Goal: Information Seeking & Learning: Learn about a topic

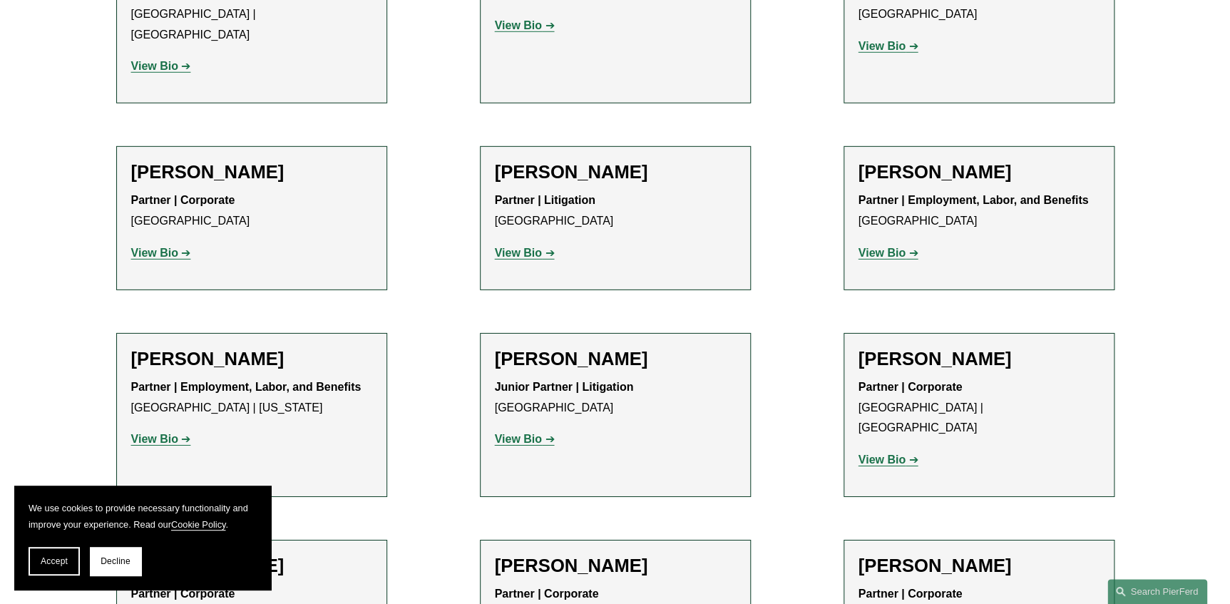
scroll to position [1148, 0]
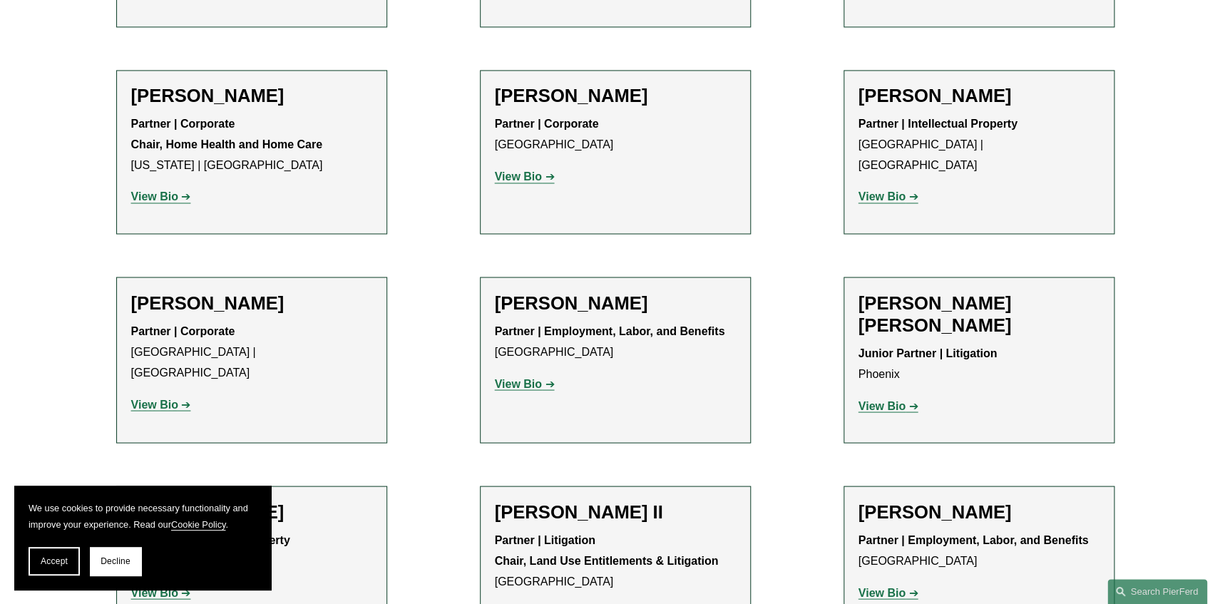
click at [900, 399] on strong "View Bio" at bounding box center [882, 405] width 47 height 12
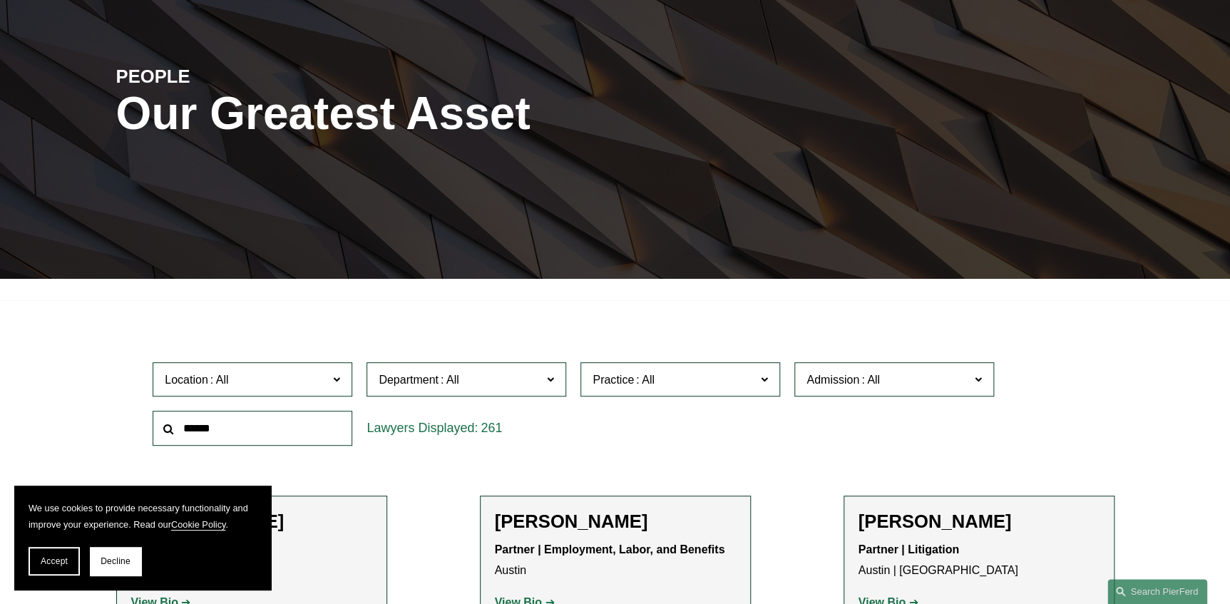
scroll to position [0, 0]
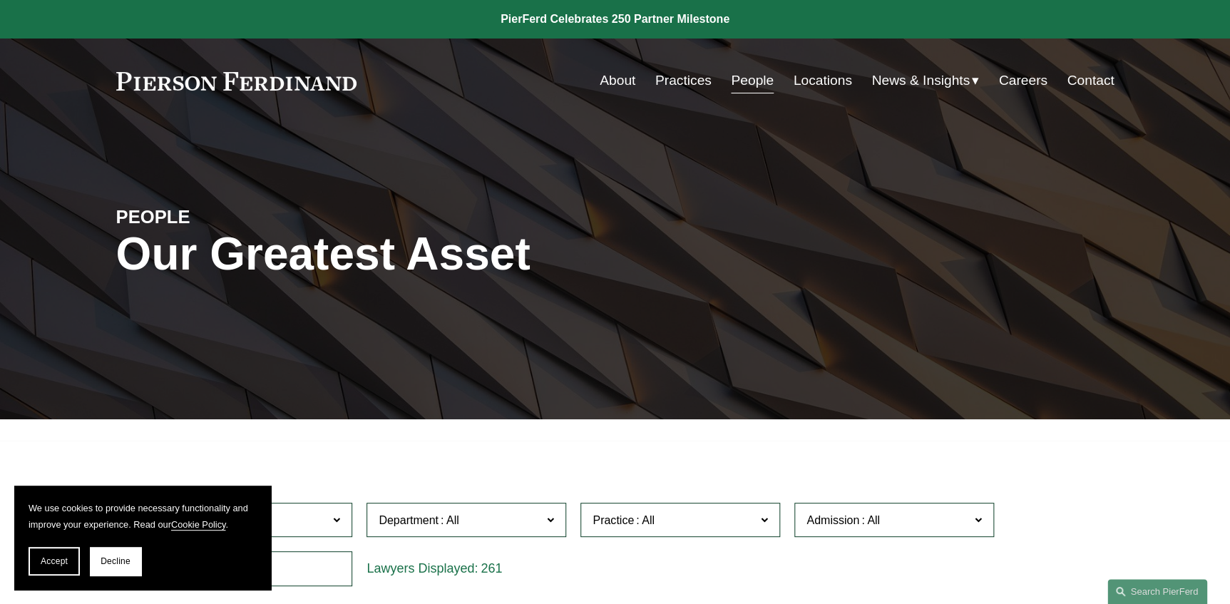
click at [302, 77] on link at bounding box center [236, 81] width 241 height 19
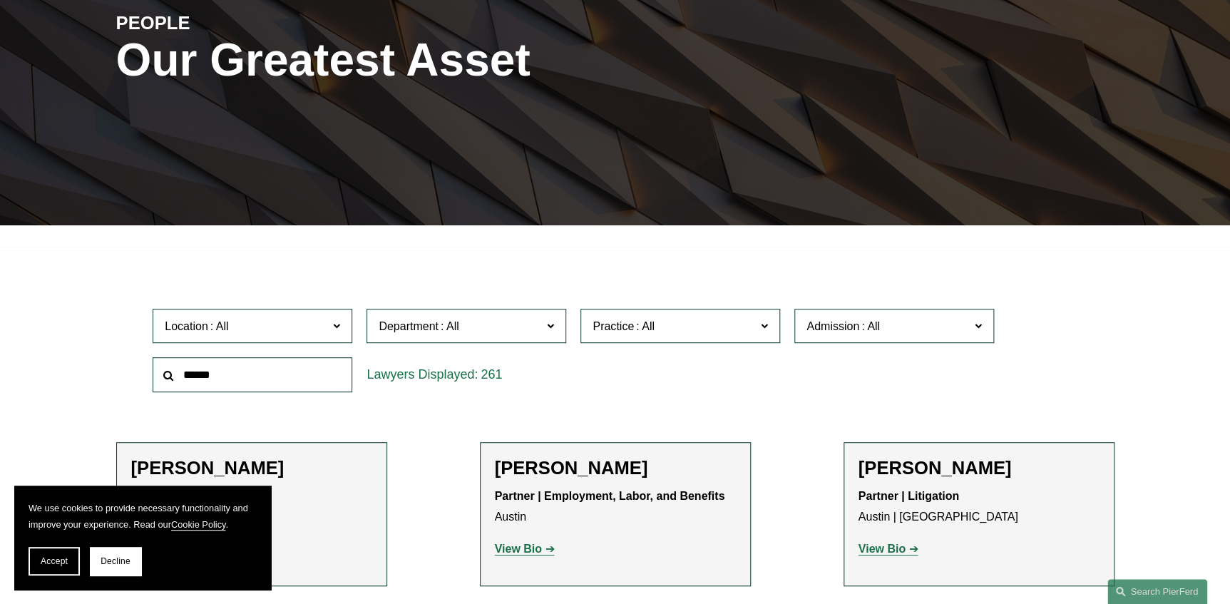
scroll to position [1148, 0]
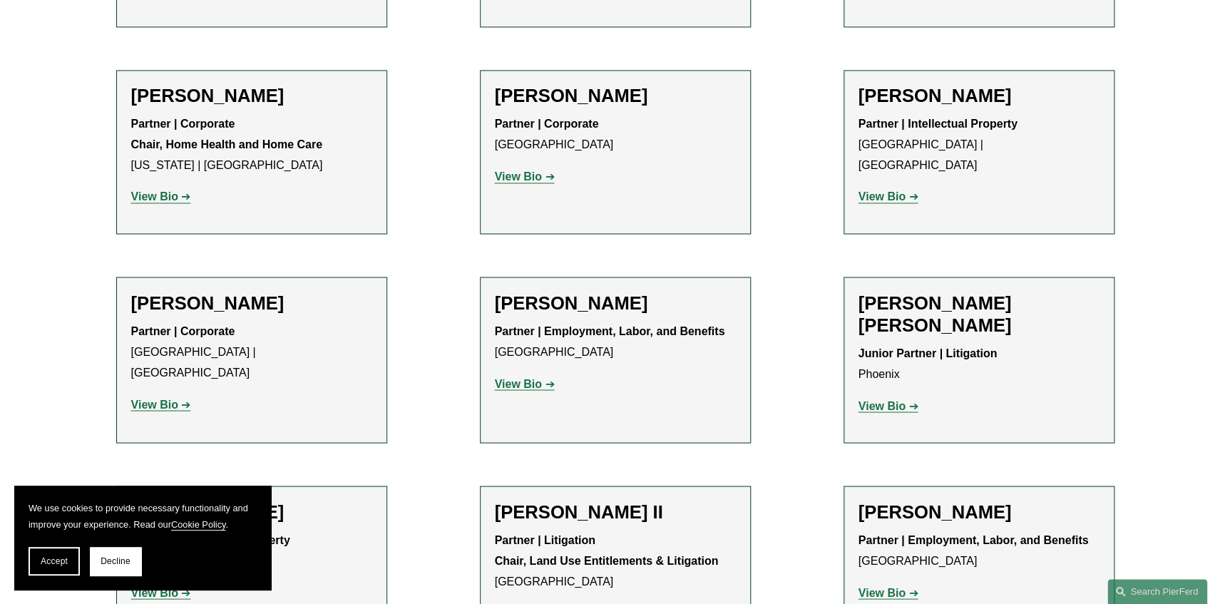
click at [877, 399] on strong "View Bio" at bounding box center [882, 405] width 47 height 12
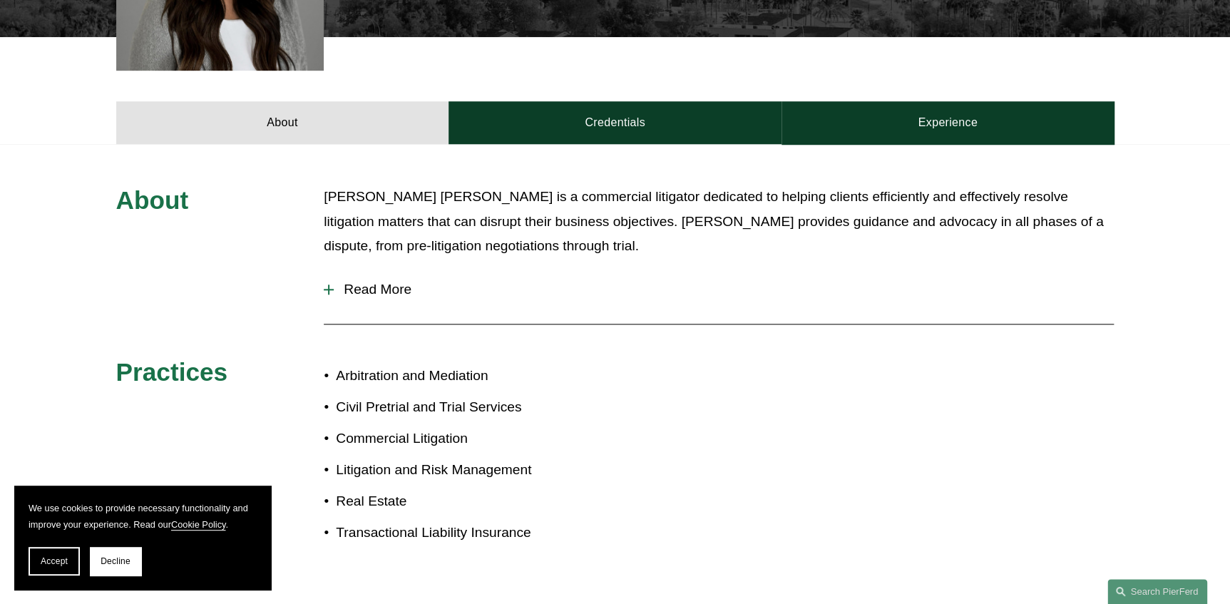
scroll to position [583, 0]
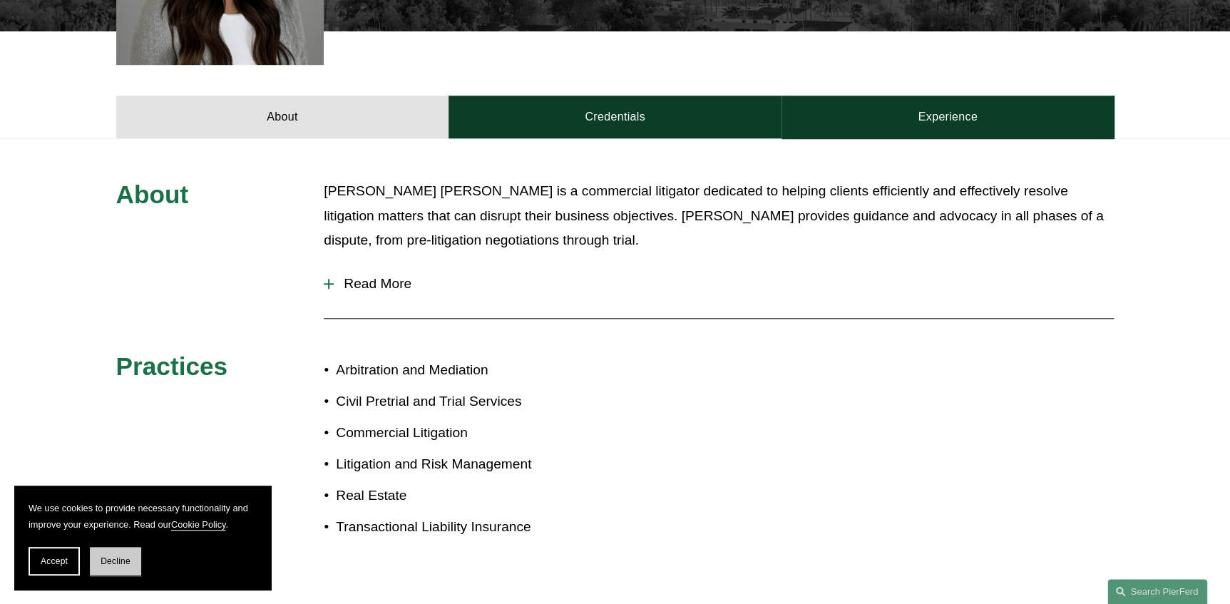
click at [123, 563] on span "Decline" at bounding box center [116, 561] width 30 height 10
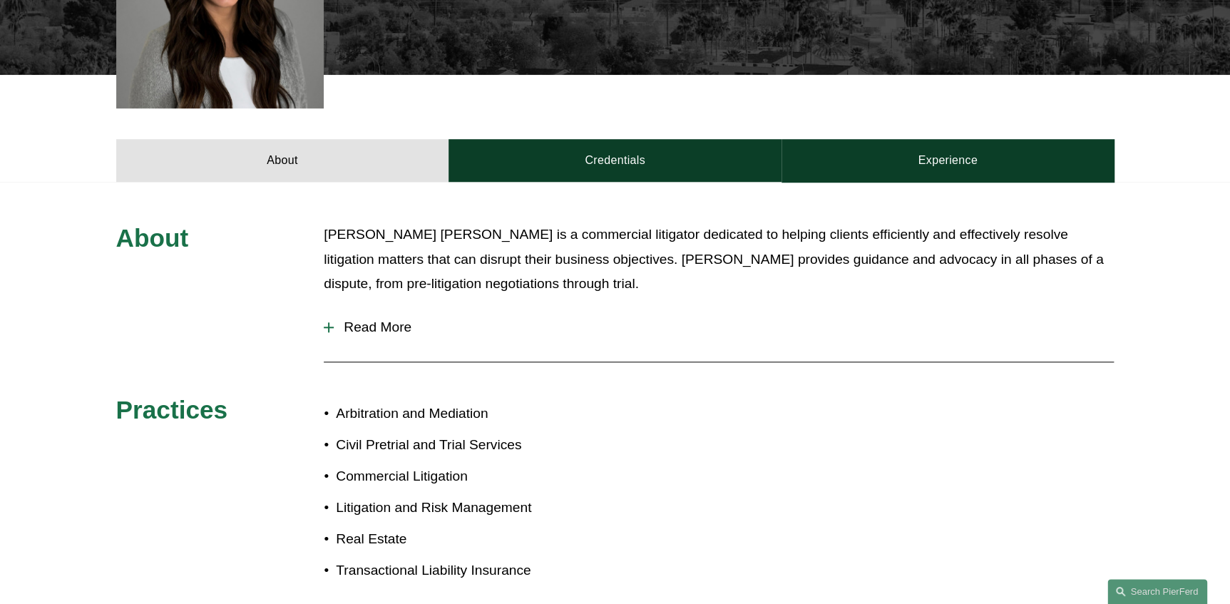
scroll to position [519, 0]
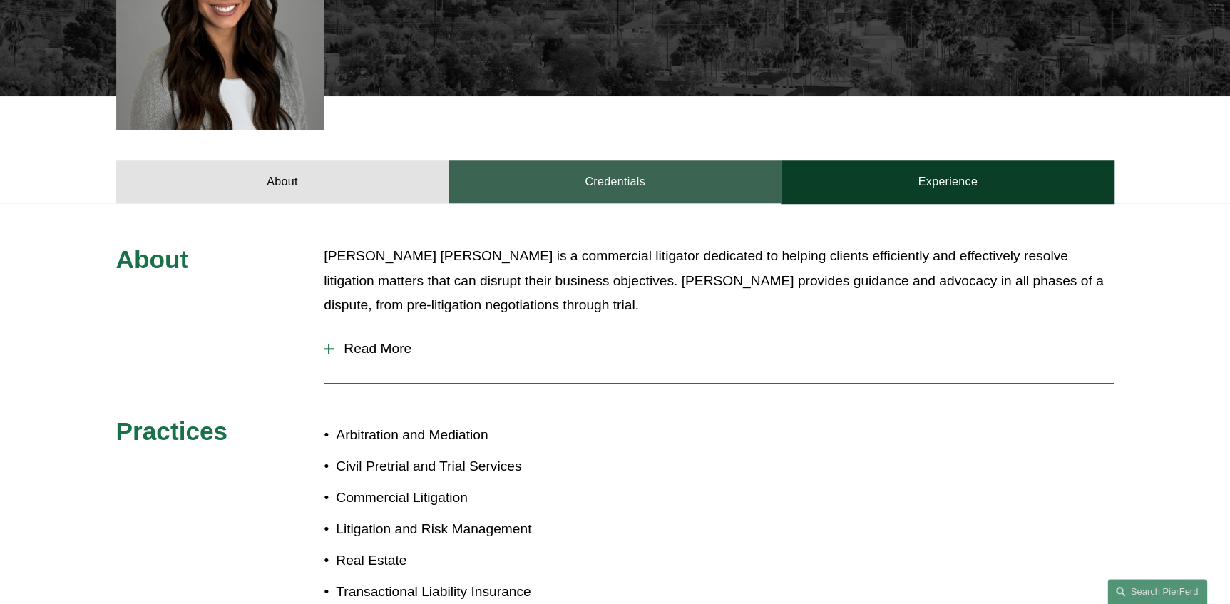
click at [623, 160] on link "Credentials" at bounding box center [615, 181] width 333 height 43
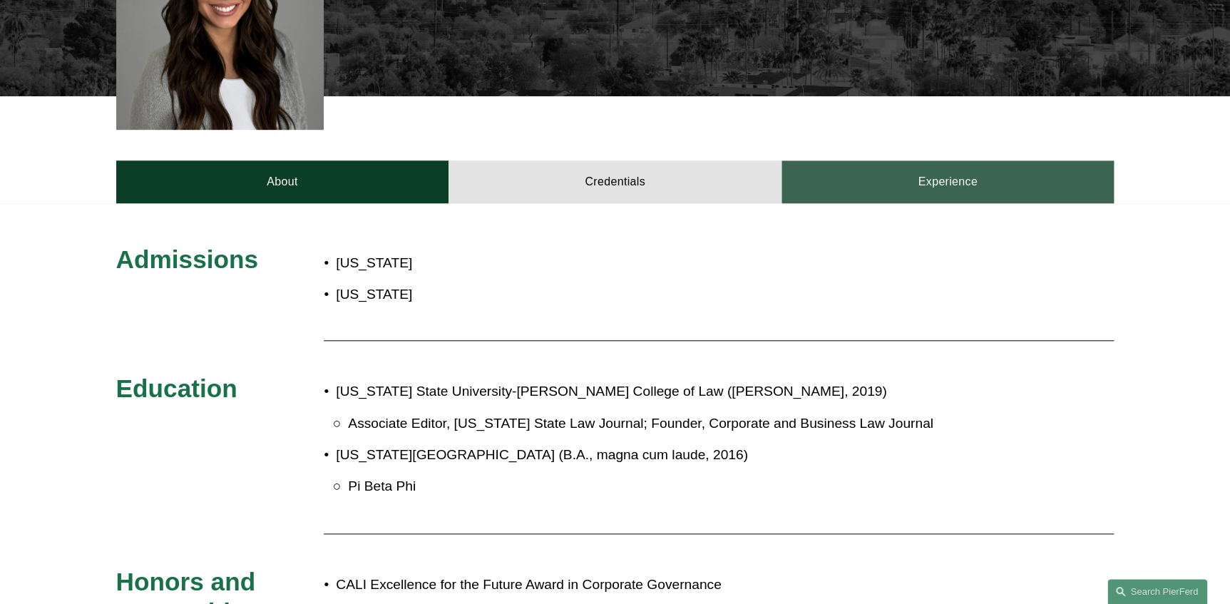
click at [884, 160] on link "Experience" at bounding box center [948, 181] width 333 height 43
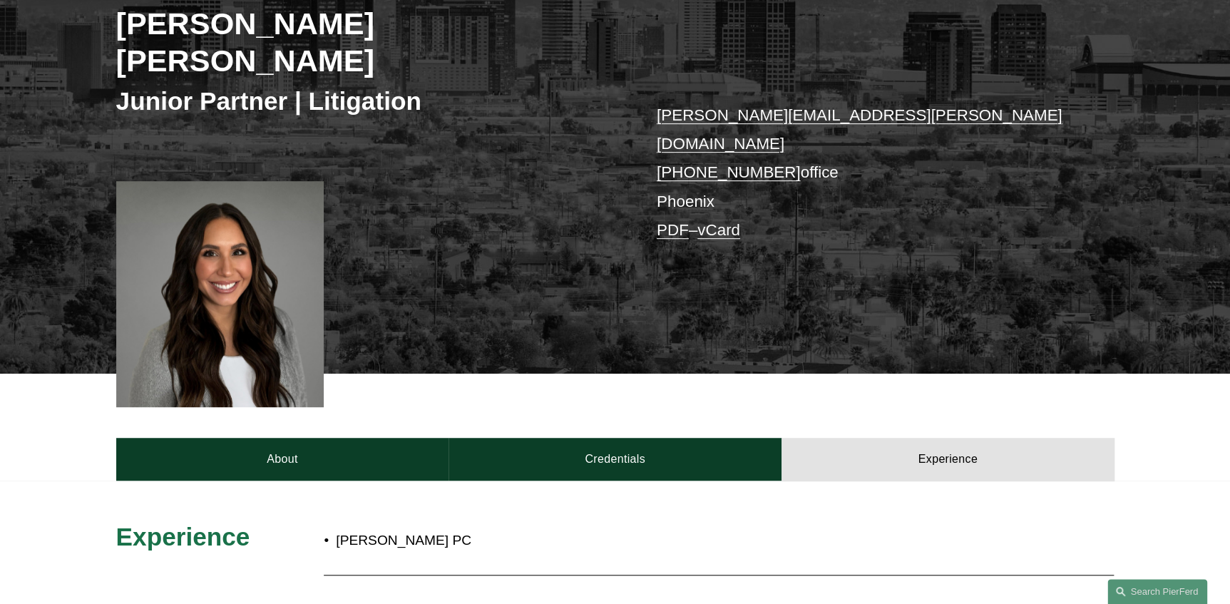
scroll to position [259, 0]
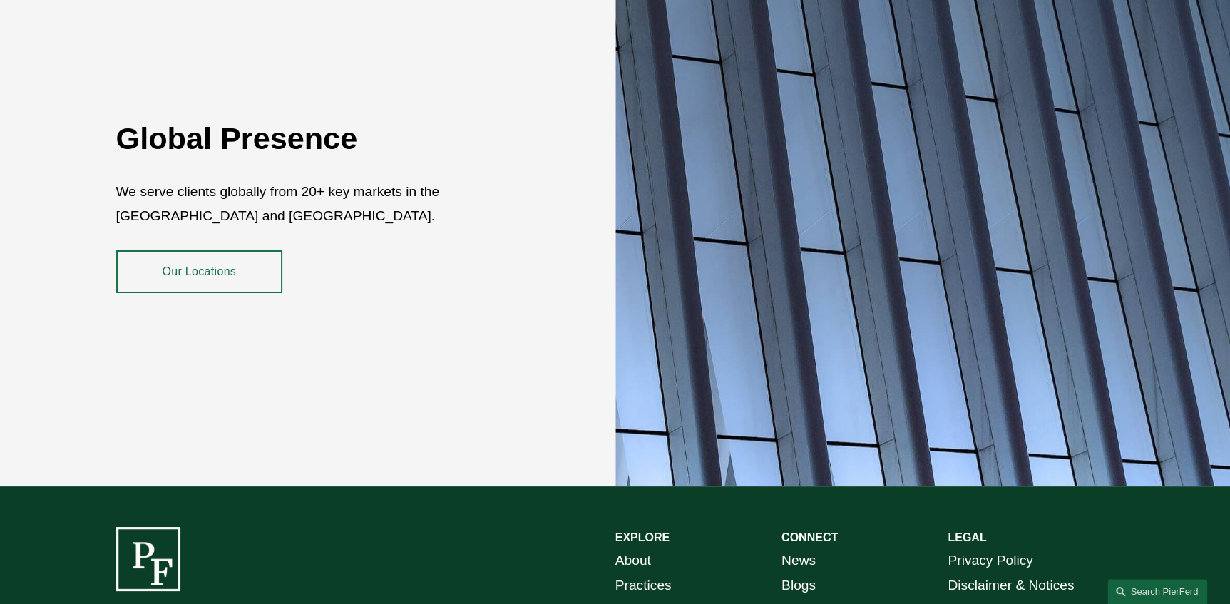
scroll to position [2588, 0]
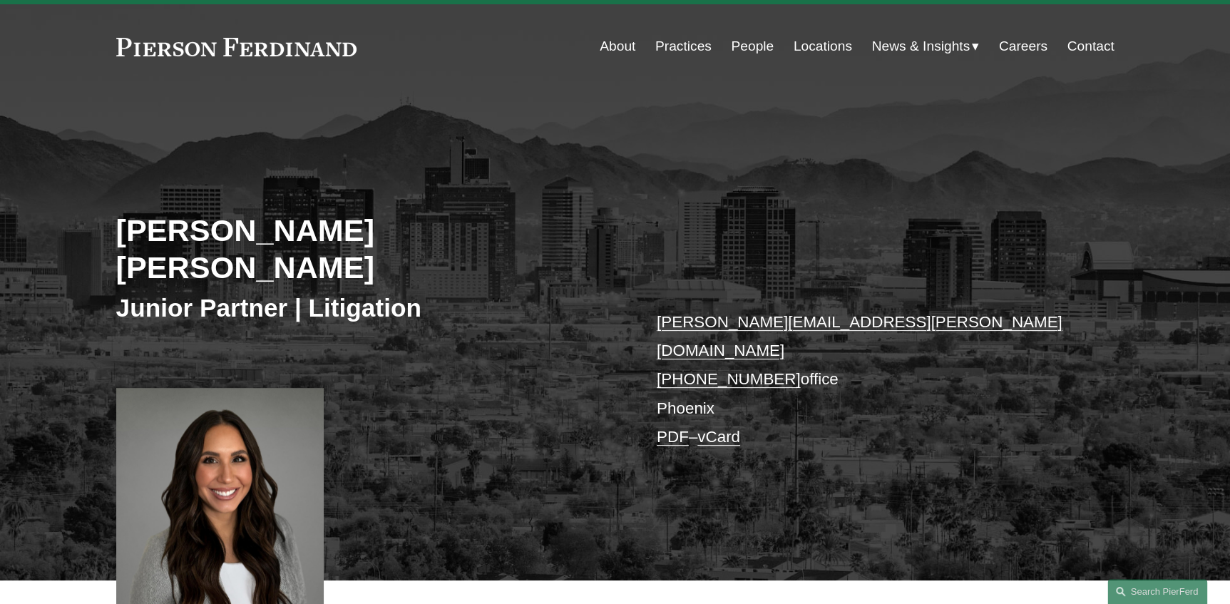
scroll to position [64, 0]
